Goal: Information Seeking & Learning: Learn about a topic

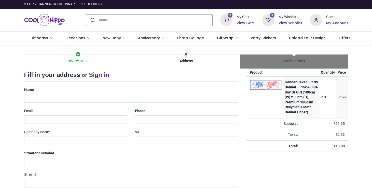
select select "***"
click at [49, 21] on img "Logo of Cool Hippo" at bounding box center [44, 20] width 41 height 14
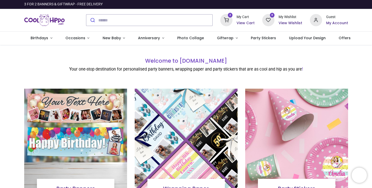
click at [93, 113] on img at bounding box center [75, 140] width 103 height 103
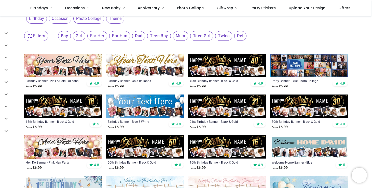
scroll to position [88, 0]
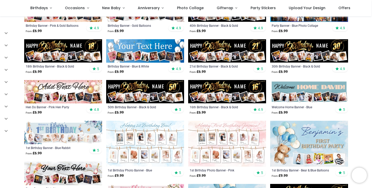
click at [152, 93] on img at bounding box center [145, 91] width 78 height 23
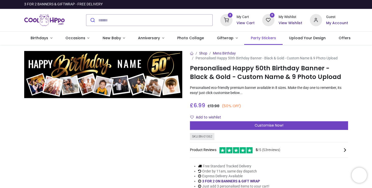
click at [261, 41] on link "Party Stickers" at bounding box center [263, 38] width 38 height 13
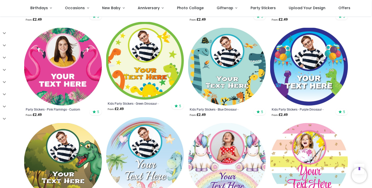
scroll to position [463, 0]
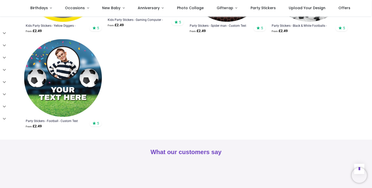
scroll to position [959, 0]
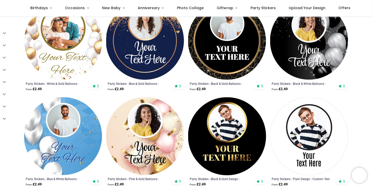
scroll to position [140, 0]
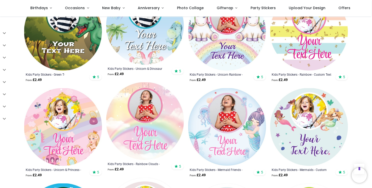
scroll to position [194, 0]
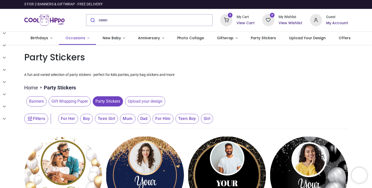
click at [82, 38] on span "Occasions" at bounding box center [75, 37] width 20 height 5
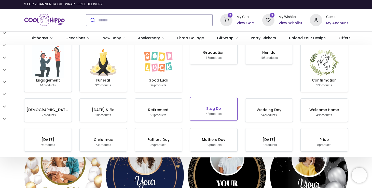
scroll to position [10, 0]
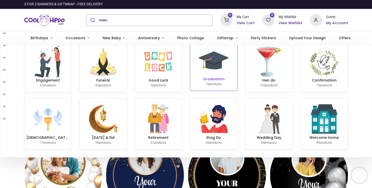
click at [219, 71] on img at bounding box center [213, 60] width 33 height 33
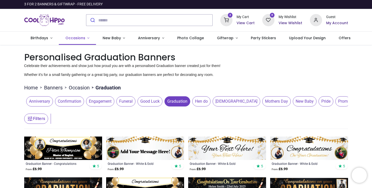
click at [83, 36] on span "Occasions" at bounding box center [75, 37] width 20 height 5
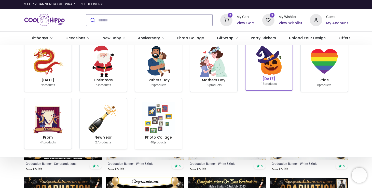
scroll to position [109, 0]
click at [270, 76] on img at bounding box center [269, 60] width 33 height 33
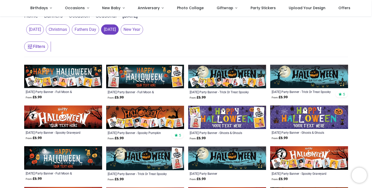
scroll to position [44, 0]
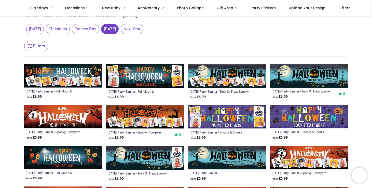
click at [311, 76] on img at bounding box center [309, 75] width 78 height 23
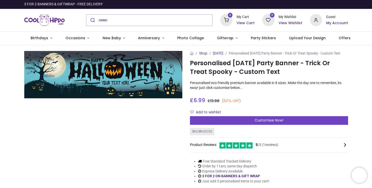
click at [207, 71] on h1 "Personalised [DATE] Party Banner - Trick Or Treat Spooky - Custom Text" at bounding box center [269, 68] width 158 height 18
drag, startPoint x: 220, startPoint y: 75, endPoint x: 190, endPoint y: 71, distance: 30.4
click at [190, 71] on h1 "Personalised [DATE] Party Banner - Trick Or Treat Spooky - Custom Text" at bounding box center [269, 68] width 158 height 18
copy h1 "Personalised [DATE] Party Banner - Trick Or Treat Spooky - Custom Text"
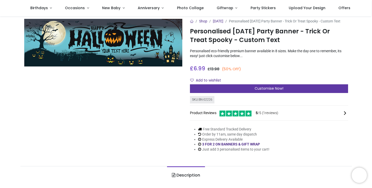
scroll to position [4, 0]
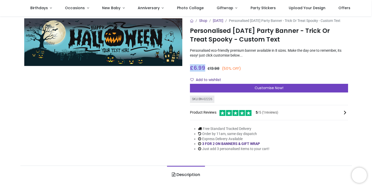
drag, startPoint x: 189, startPoint y: 72, endPoint x: 206, endPoint y: 72, distance: 16.8
click at [206, 72] on h3 "£ 6.99 6.99 GBP £ 13.98 (50% OFF)" at bounding box center [215, 67] width 51 height 7
copy span "£ 6.99"
drag, startPoint x: 209, startPoint y: 73, endPoint x: 220, endPoint y: 73, distance: 11.5
click at [220, 71] on span "£ 13.98" at bounding box center [214, 68] width 12 height 5
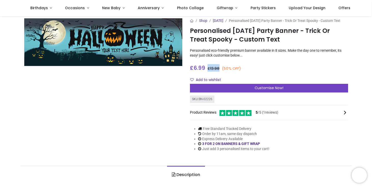
copy span "£ 13.98"
drag, startPoint x: 278, startPoint y: 45, endPoint x: 187, endPoint y: 37, distance: 90.8
click at [187, 37] on div "Shop Halloween Personalised Halloween Party Banner - Trick Or Treat Spooky - Cu…" at bounding box center [269, 88] width 166 height 141
copy h1 "Personalised Halloween Party Banner - Trick Or Treat Spooky - Custom Text"
drag, startPoint x: 186, startPoint y: 73, endPoint x: 223, endPoint y: 72, distance: 36.2
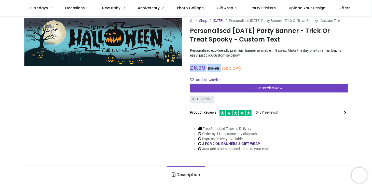
click at [223, 72] on div "Shop Halloween Personalised Halloween Party Banner - Trick Or Treat Spooky - Cu…" at bounding box center [269, 88] width 166 height 141
copy h3 "£ 6.99 6.99 GBP £ 13.98"
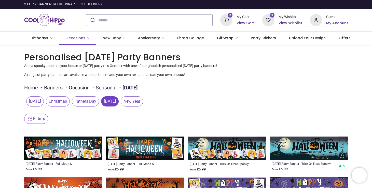
click at [85, 38] on link "Occasions" at bounding box center [77, 38] width 37 height 13
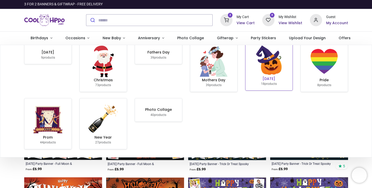
scroll to position [109, 0]
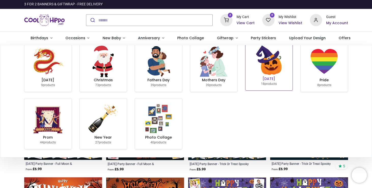
click at [272, 76] on img at bounding box center [269, 60] width 33 height 33
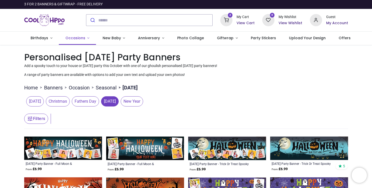
click at [83, 39] on span "Occasions" at bounding box center [75, 37] width 21 height 5
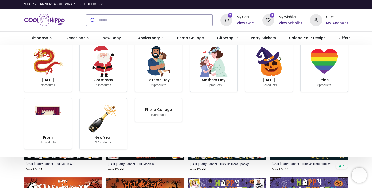
scroll to position [123, 0]
